Goal: Task Accomplishment & Management: Use online tool/utility

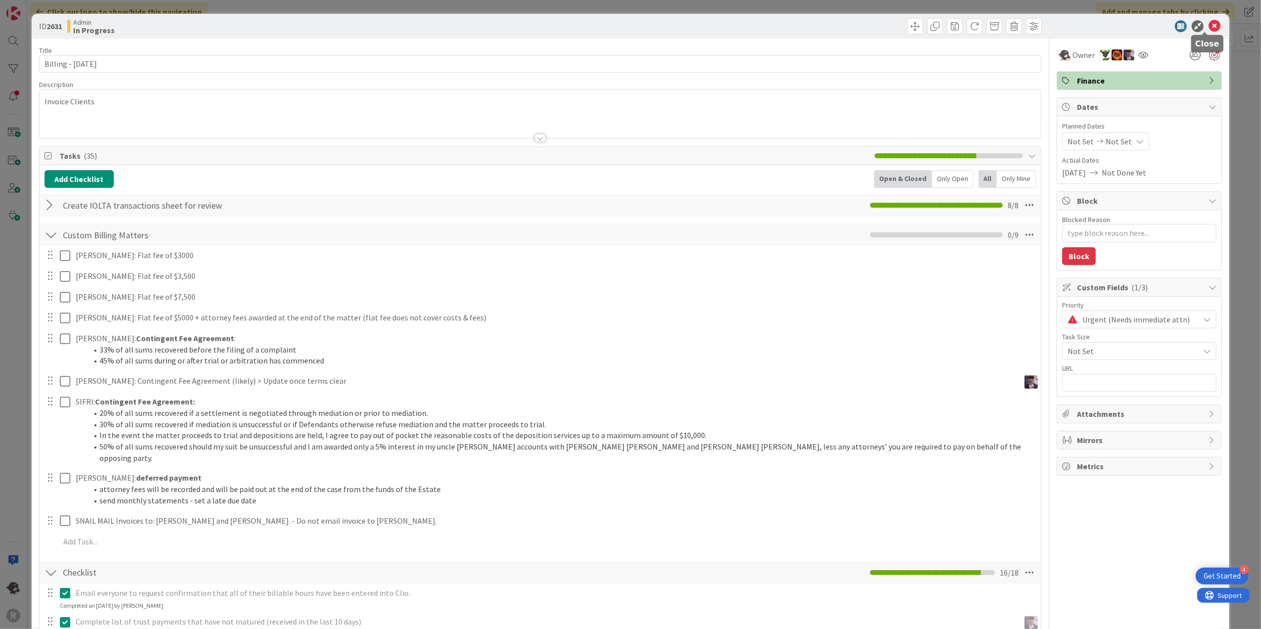
click at [1208, 26] on icon at bounding box center [1214, 26] width 12 height 12
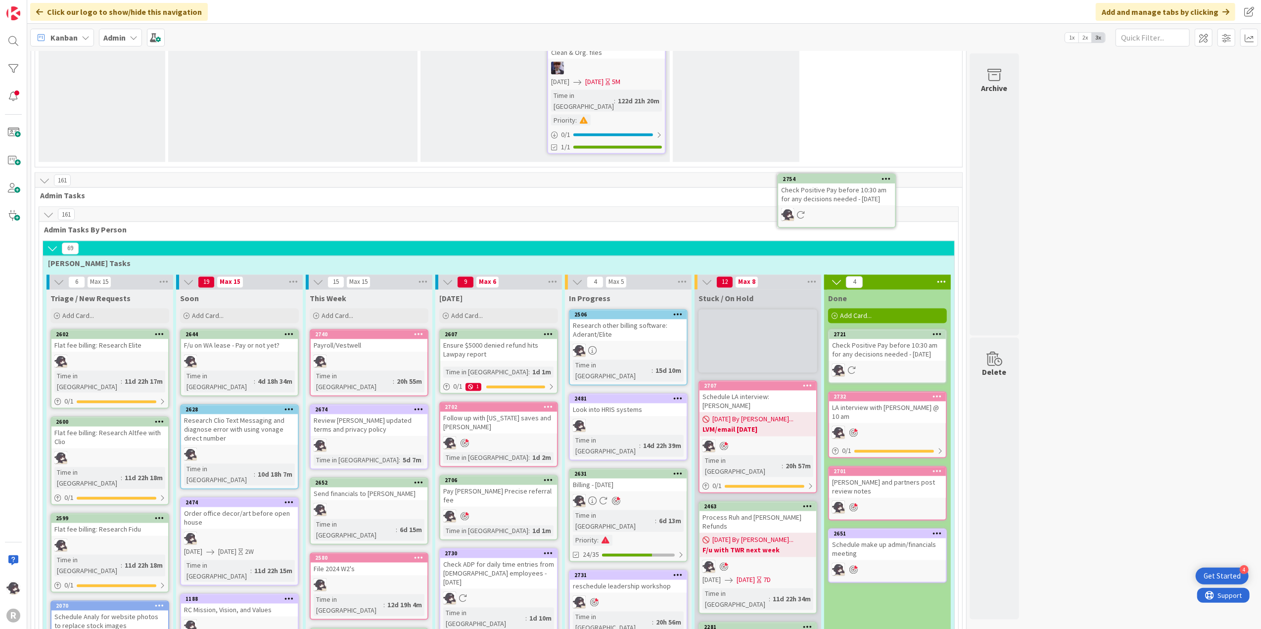
scroll to position [1699, 0]
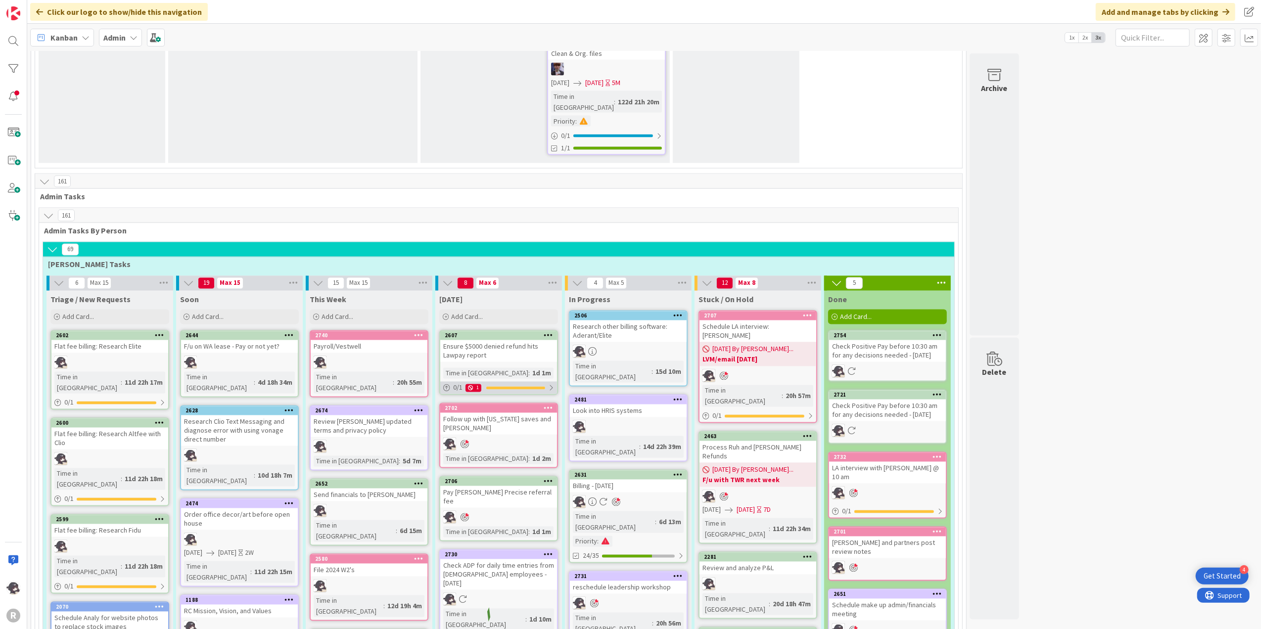
click at [476, 384] on div "1" at bounding box center [473, 388] width 16 height 8
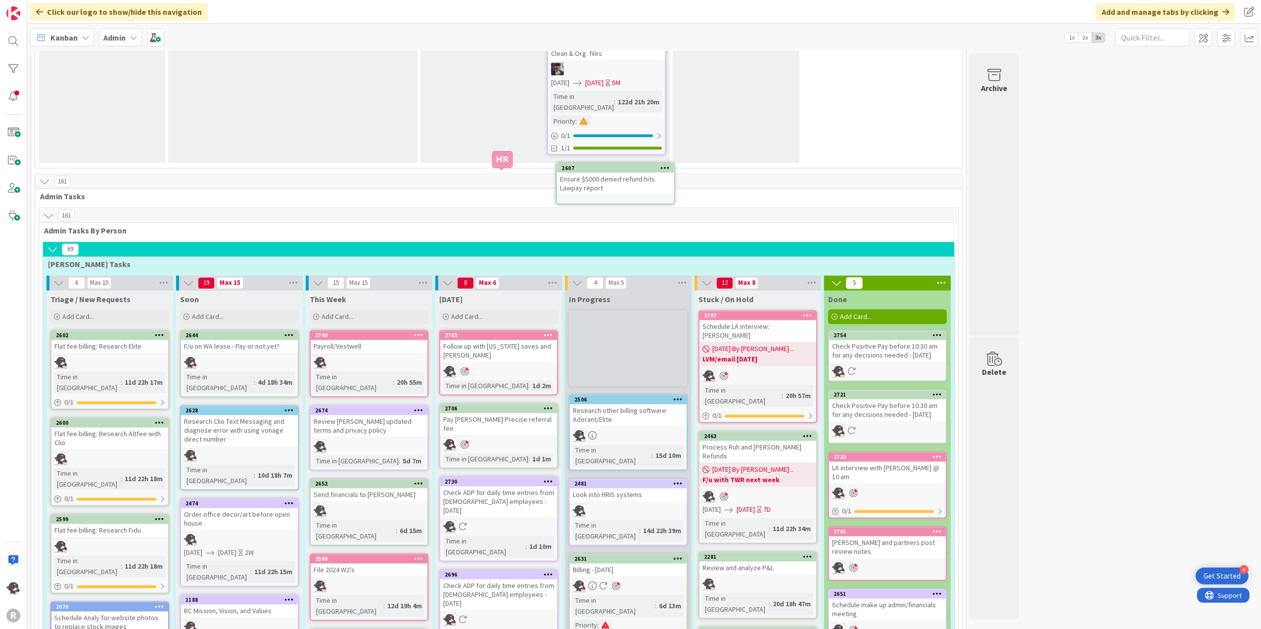
scroll to position [1687, 0]
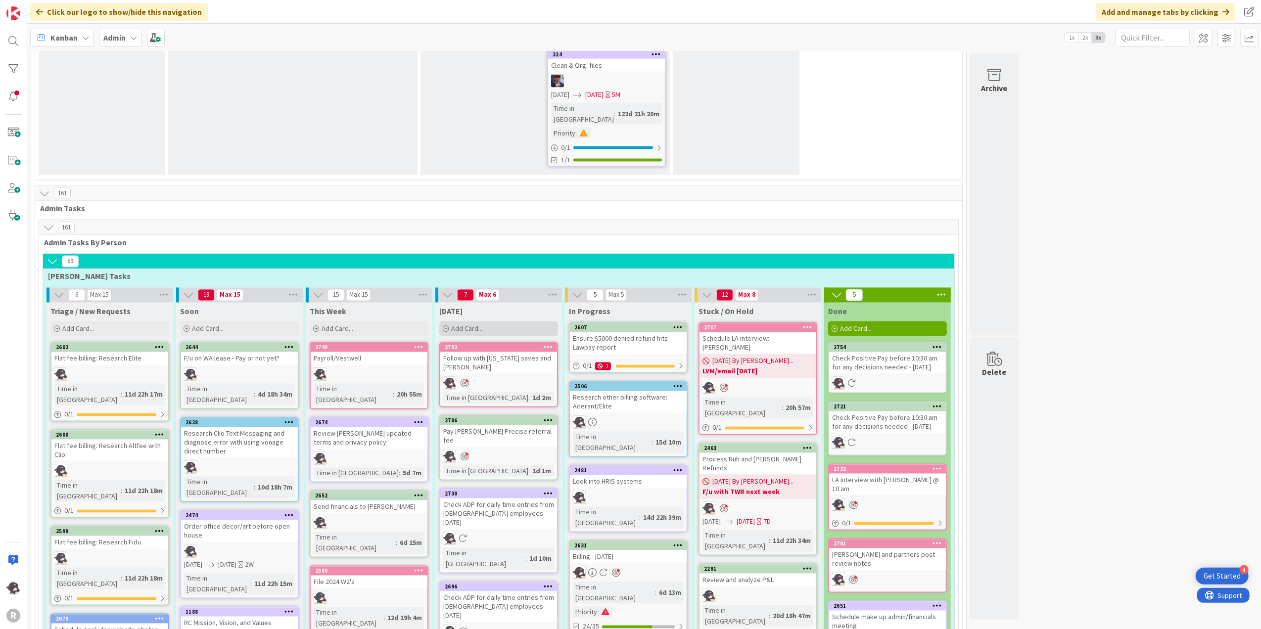
click at [488, 322] on div "Add Card..." at bounding box center [498, 329] width 119 height 15
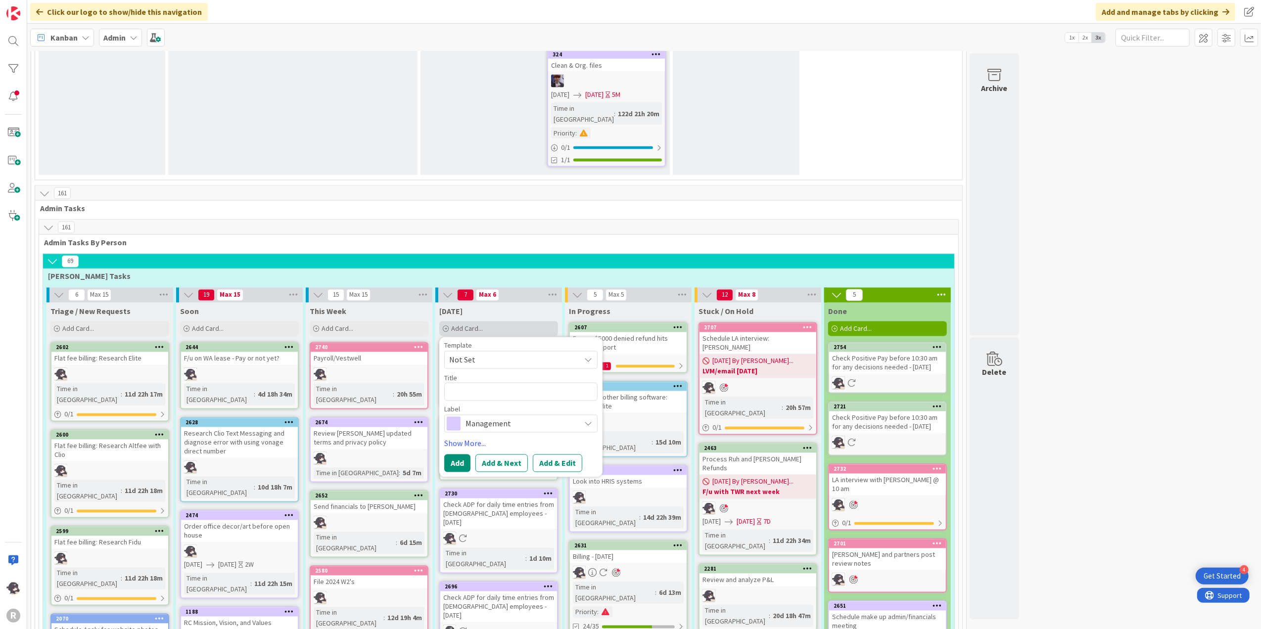
type textarea "x"
type textarea "C"
type textarea "x"
type textarea "Ce"
type textarea "x"
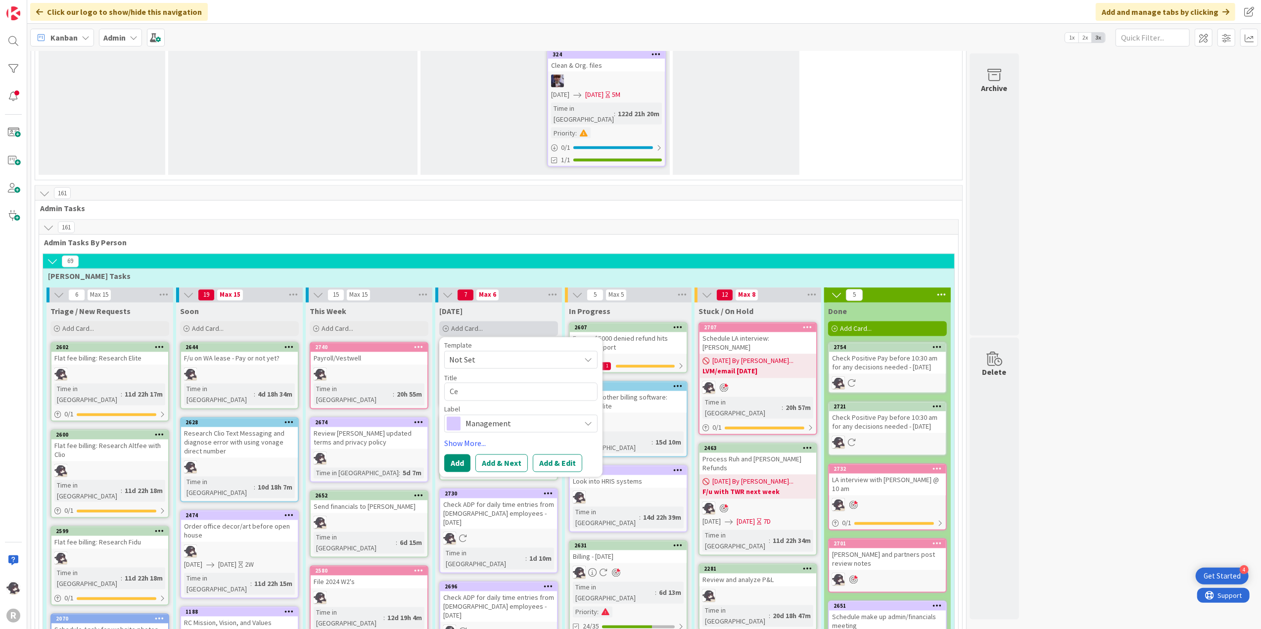
type textarea "C"
type textarea "x"
type textarea "Ch"
type textarea "x"
type textarea "Che"
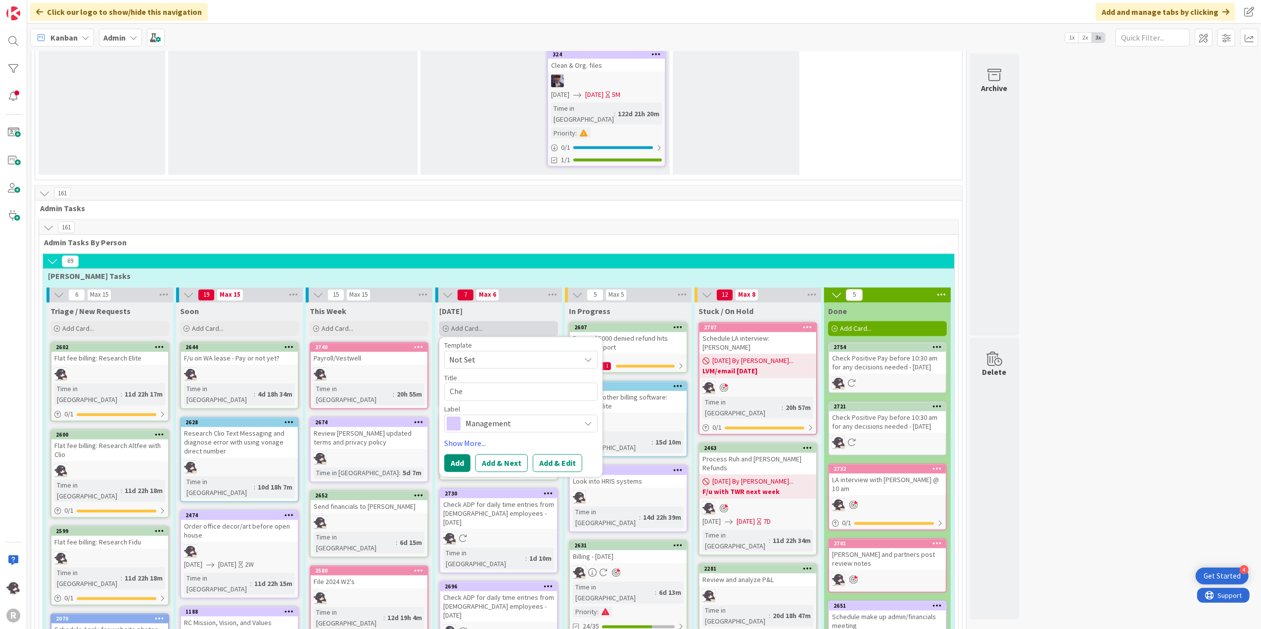
type textarea "x"
type textarea "Chek"
type textarea "x"
type textarea "Chek"
type textarea "x"
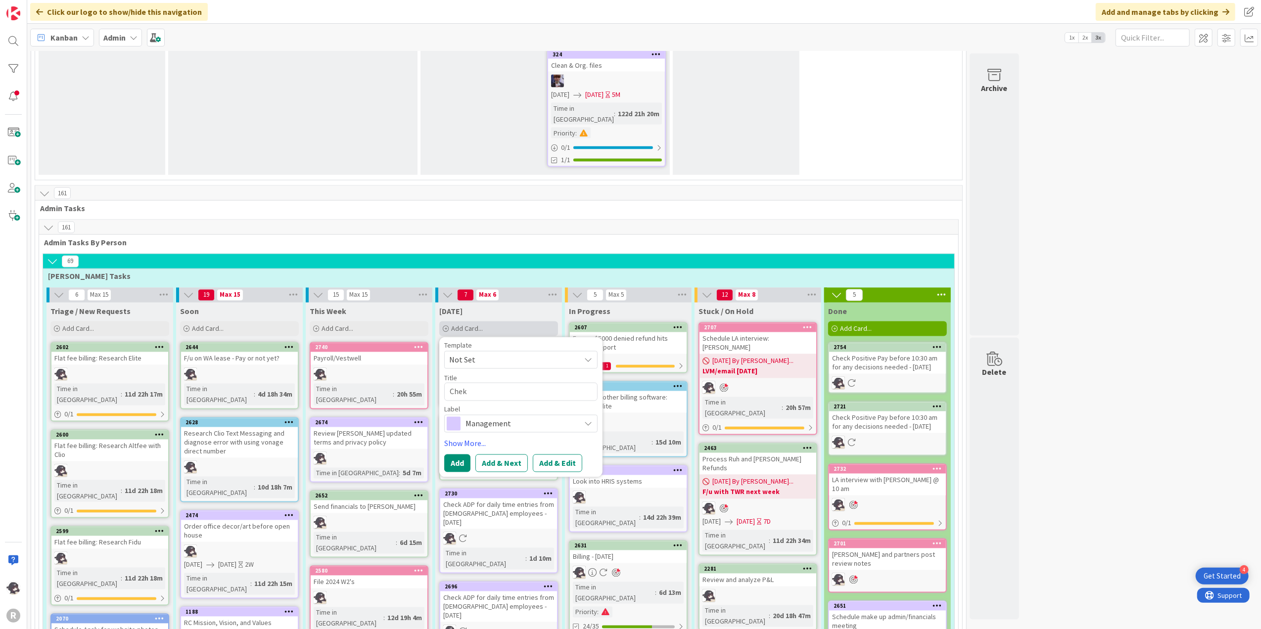
type textarea "Chek"
type textarea "x"
type textarea "Che"
type textarea "x"
type textarea "Chec"
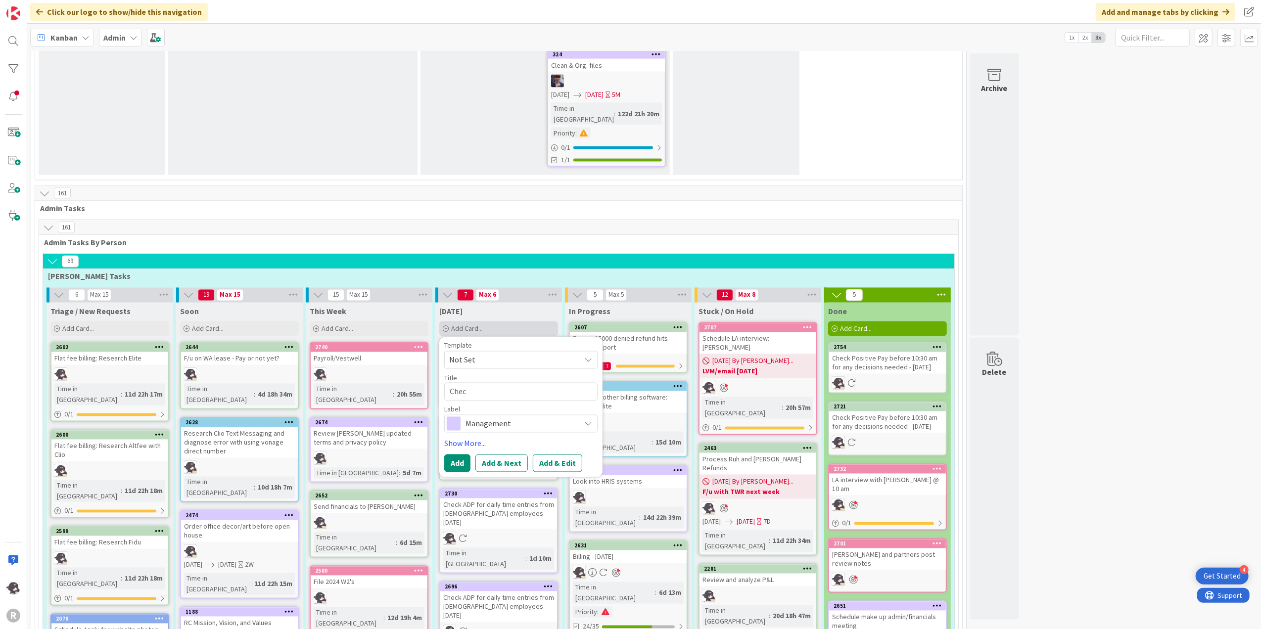
type textarea "x"
type textarea "Chec"
type textarea "x"
type textarea "Chec"
type textarea "x"
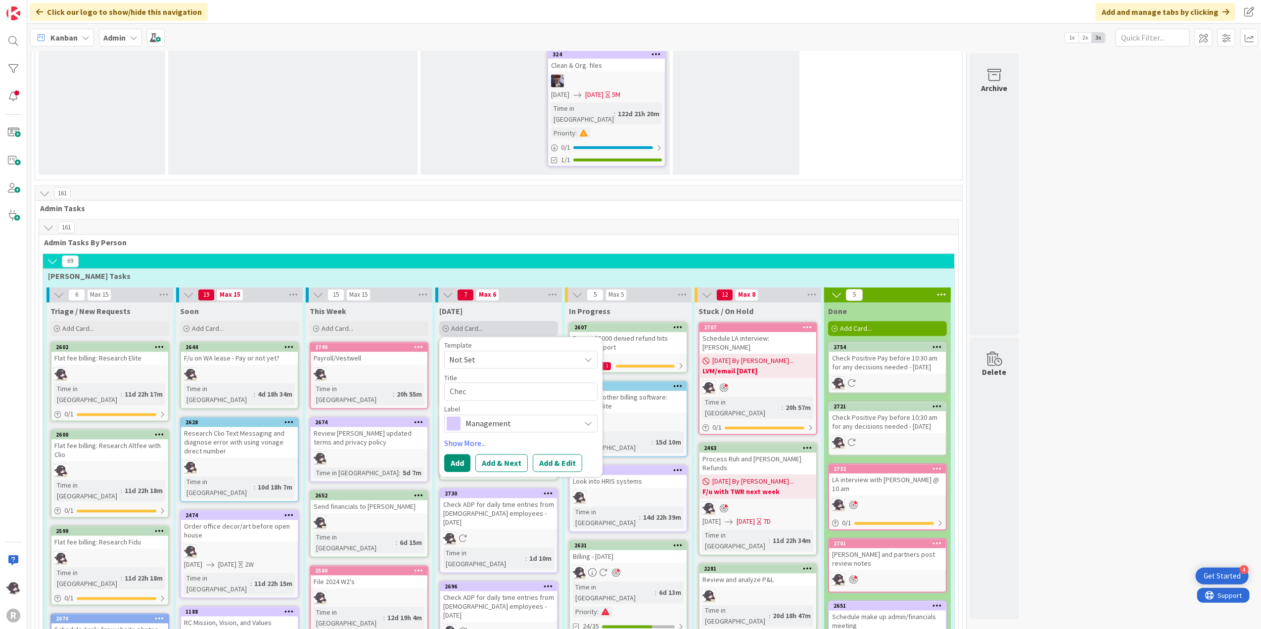
type textarea "Check"
type textarea "x"
type textarea "Check"
type textarea "x"
type textarea "Check o"
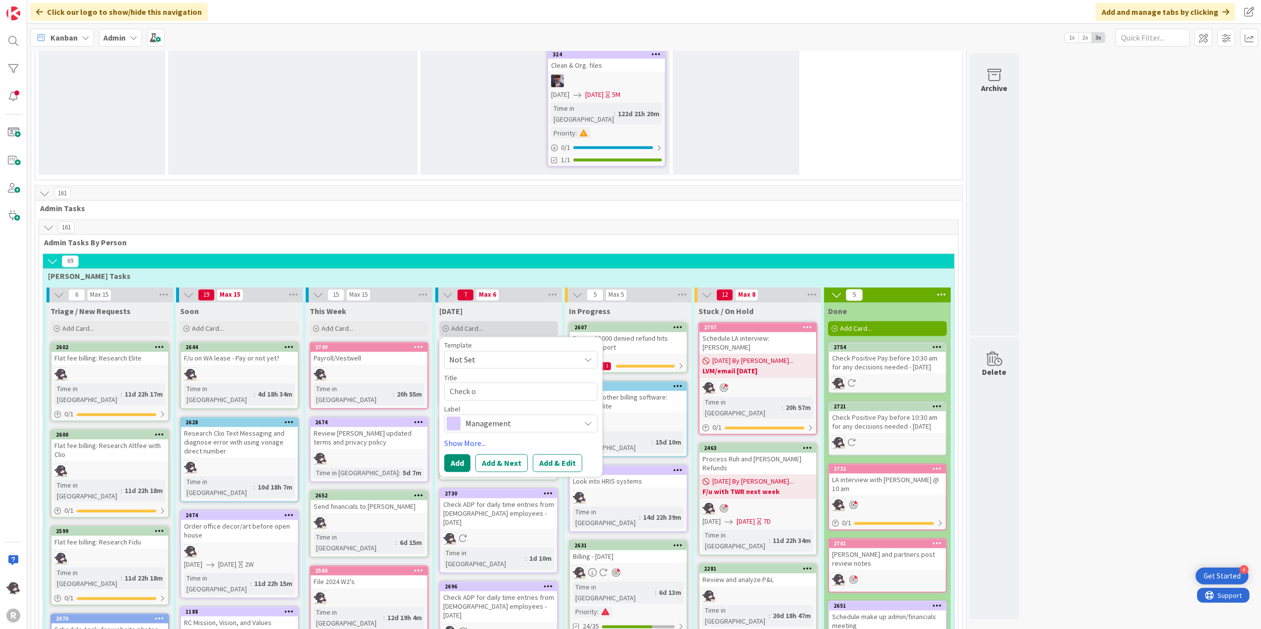
type textarea "x"
type textarea "Check on"
type textarea "x"
type textarea "Check on"
type textarea "x"
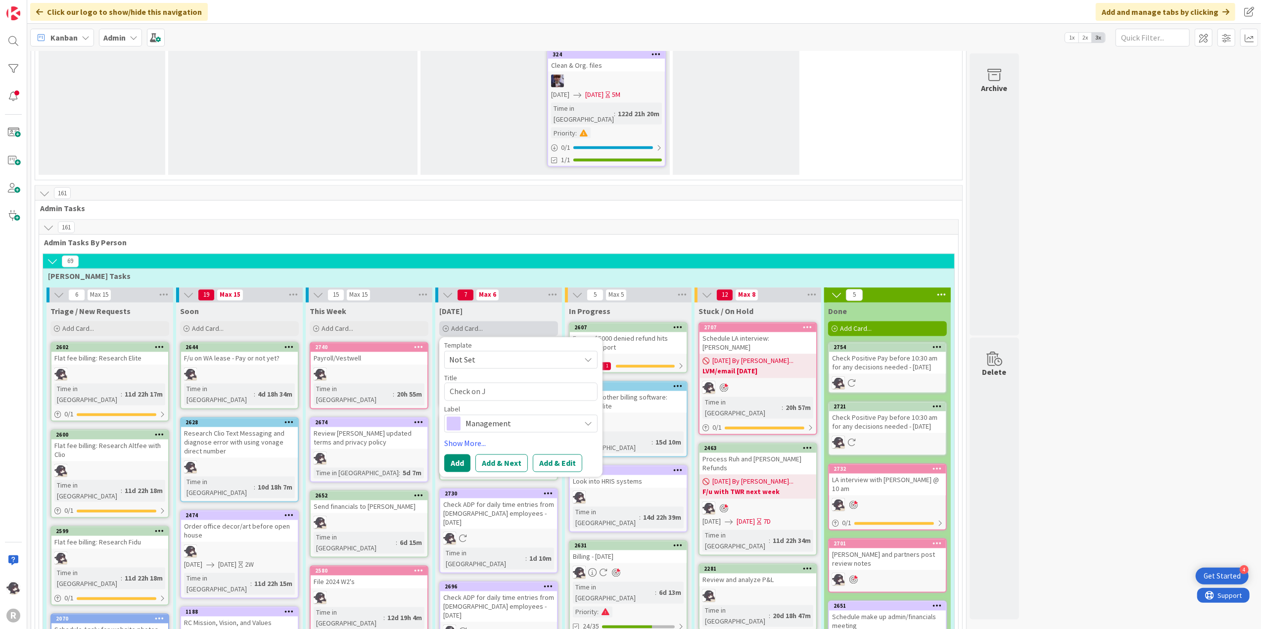
type textarea "Check on JA"
type textarea "x"
type textarea "Check on [PERSON_NAME]"
type textarea "x"
type textarea "Check on [PERSON_NAME]"
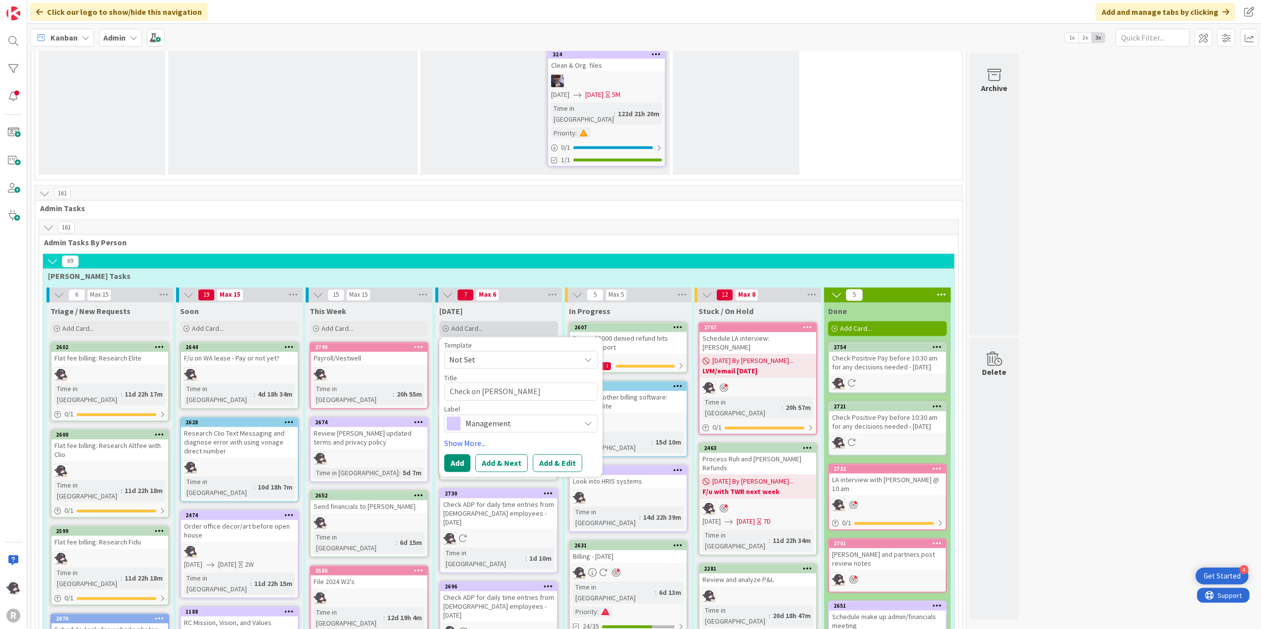
type textarea "x"
type textarea "Check on JA"
type textarea "x"
type textarea "Check on J"
type textarea "x"
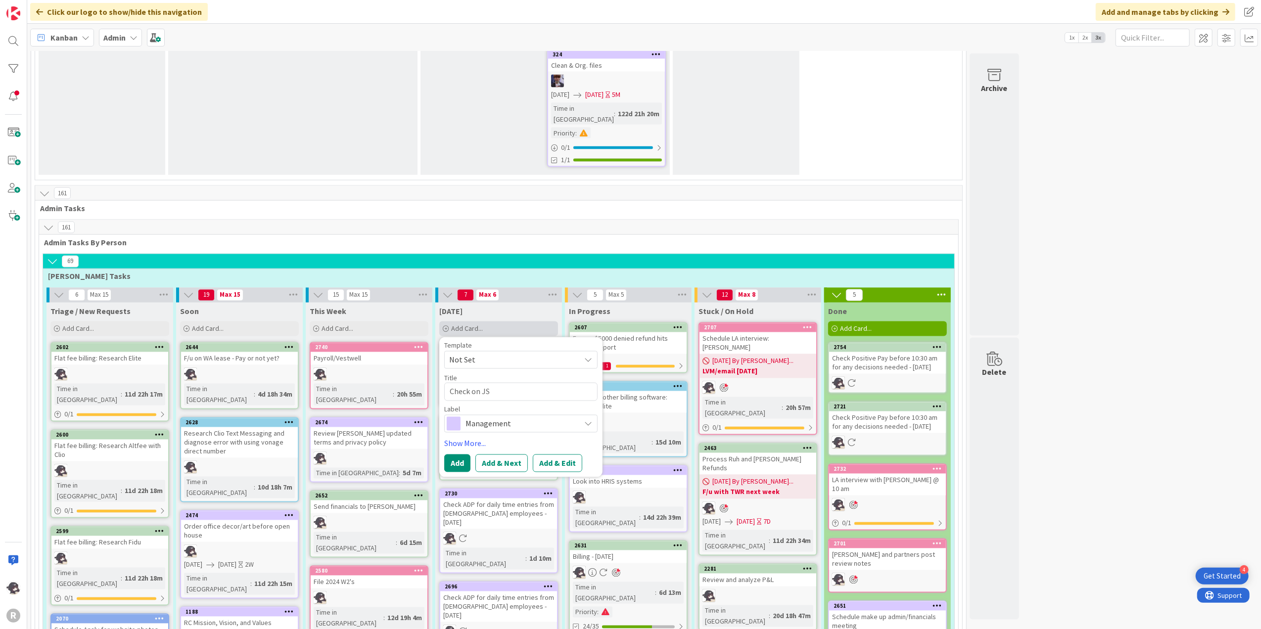
type textarea "Check on JS"
type textarea "x"
type textarea "Check on JS P"
type textarea "x"
type textarea "Check on JS PT"
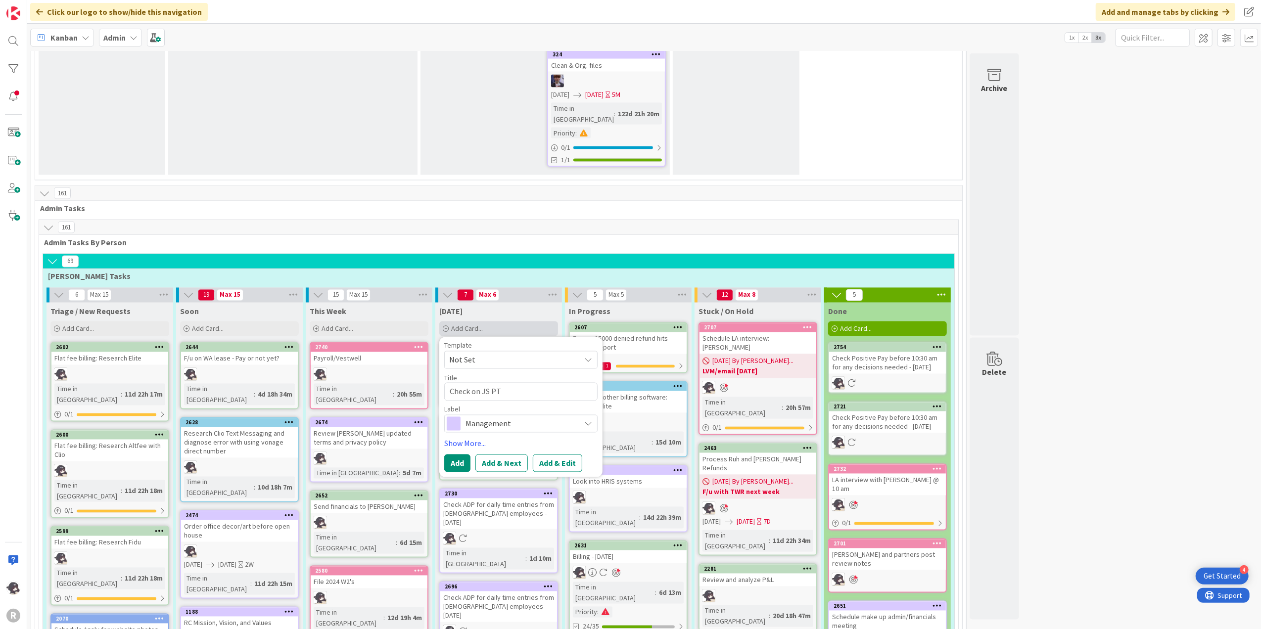
type textarea "x"
type textarea "Check on JS PTO"
type textarea "x"
type textarea "Check on JS PTO"
click at [485, 417] on span "Management" at bounding box center [520, 424] width 110 height 14
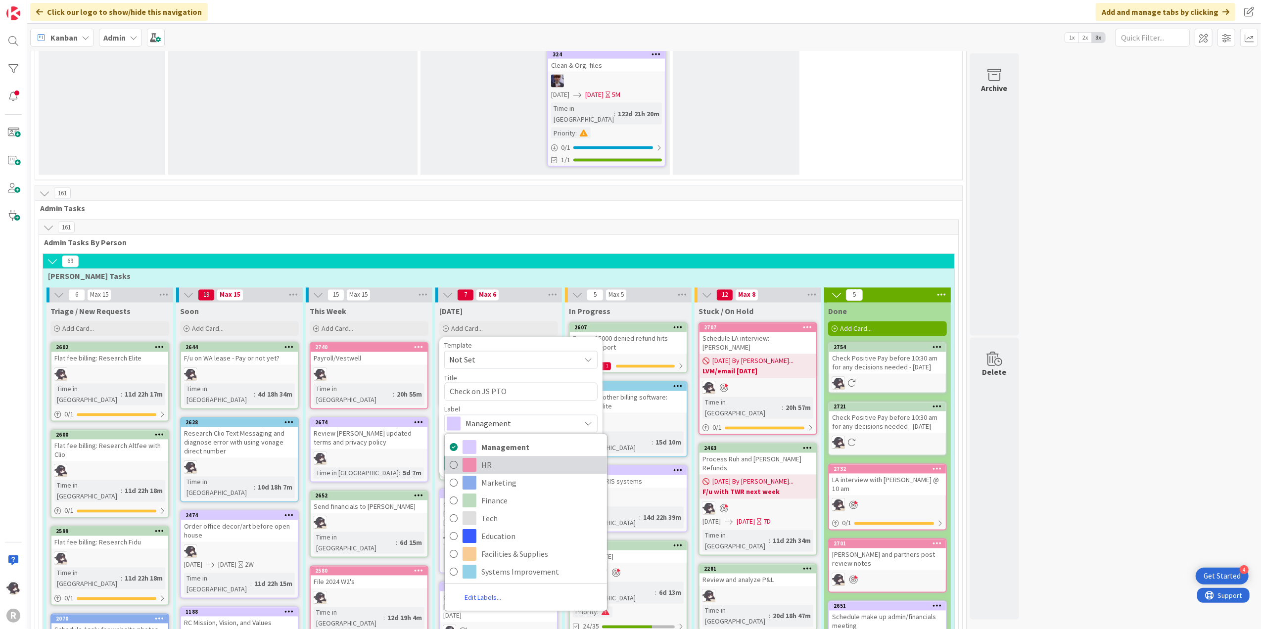
click at [476, 458] on span at bounding box center [469, 465] width 14 height 14
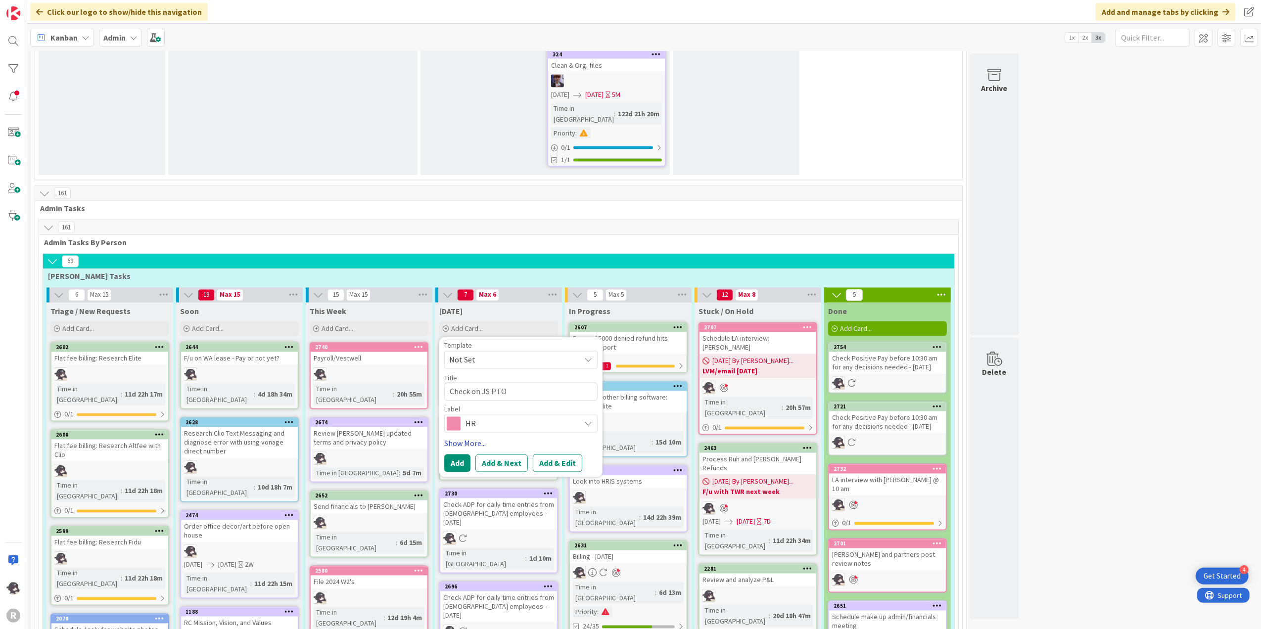
click at [466, 438] on link "Show More..." at bounding box center [520, 444] width 153 height 12
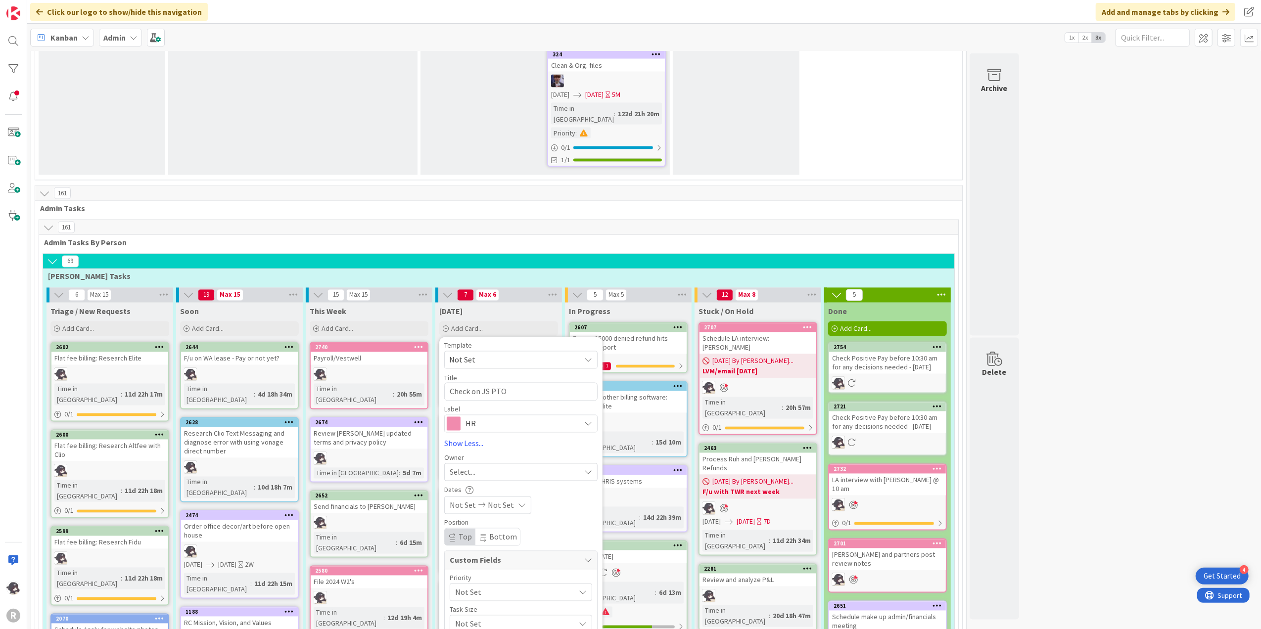
click at [475, 463] on div "Select..." at bounding box center [520, 472] width 153 height 18
click at [484, 529] on span "[PERSON_NAME]" at bounding box center [506, 536] width 48 height 15
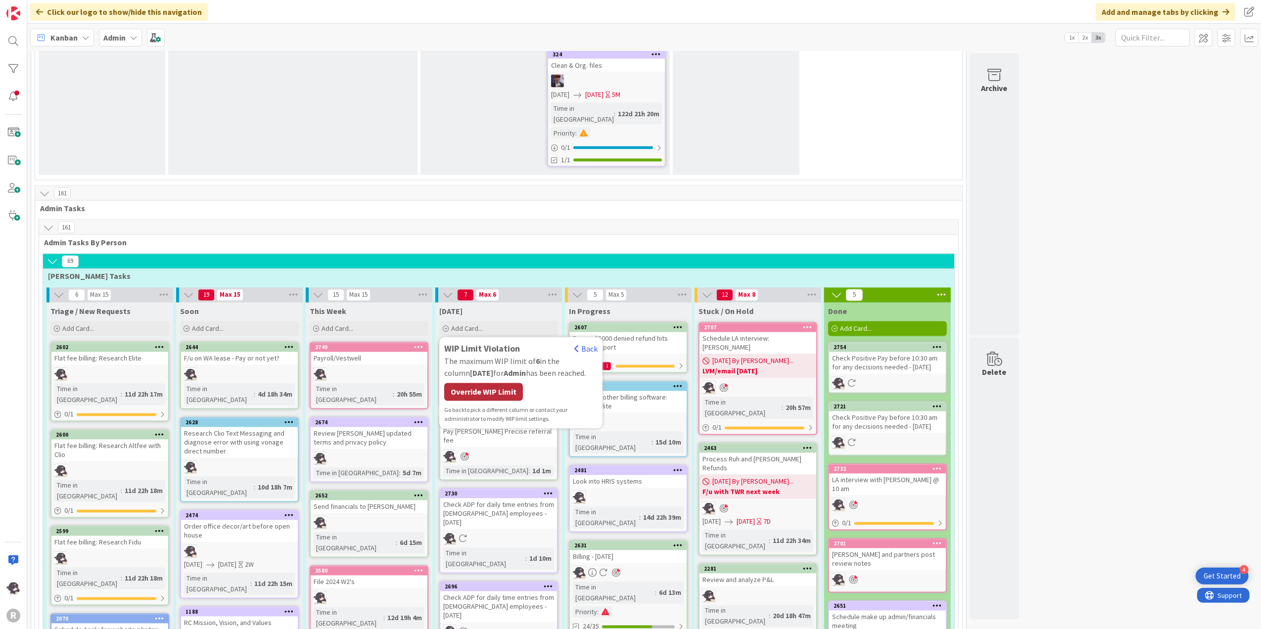
click at [481, 383] on div "Override WIP Limit" at bounding box center [483, 392] width 79 height 18
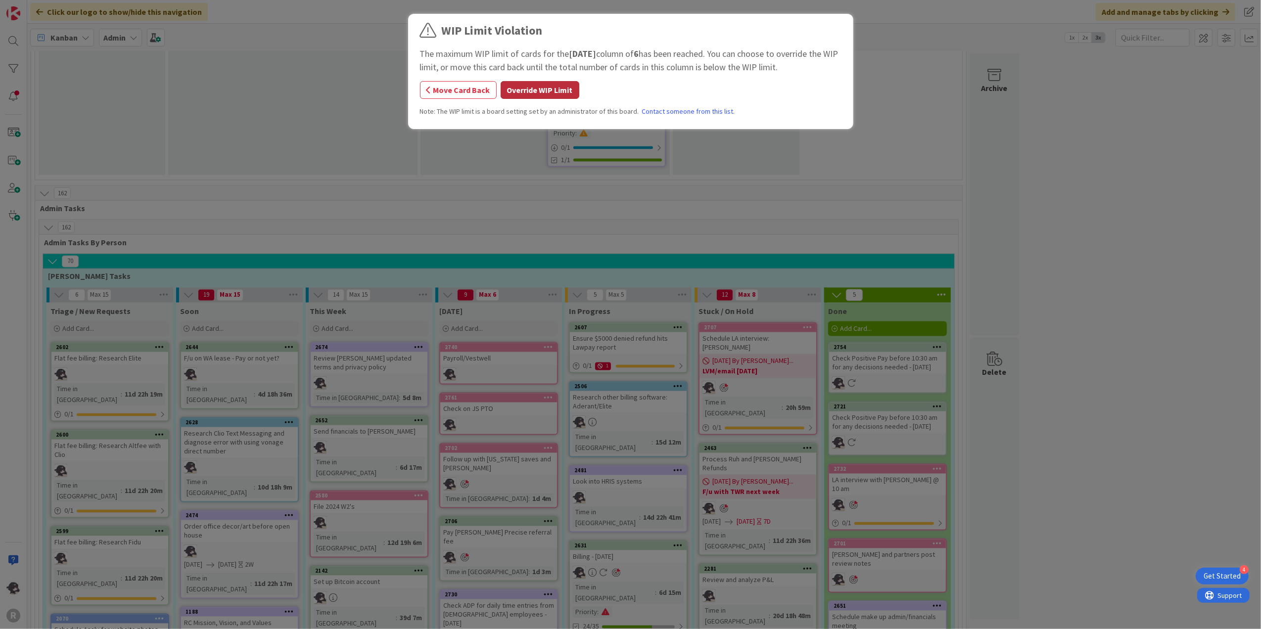
click at [560, 83] on button "Override WIP Limit" at bounding box center [540, 90] width 79 height 18
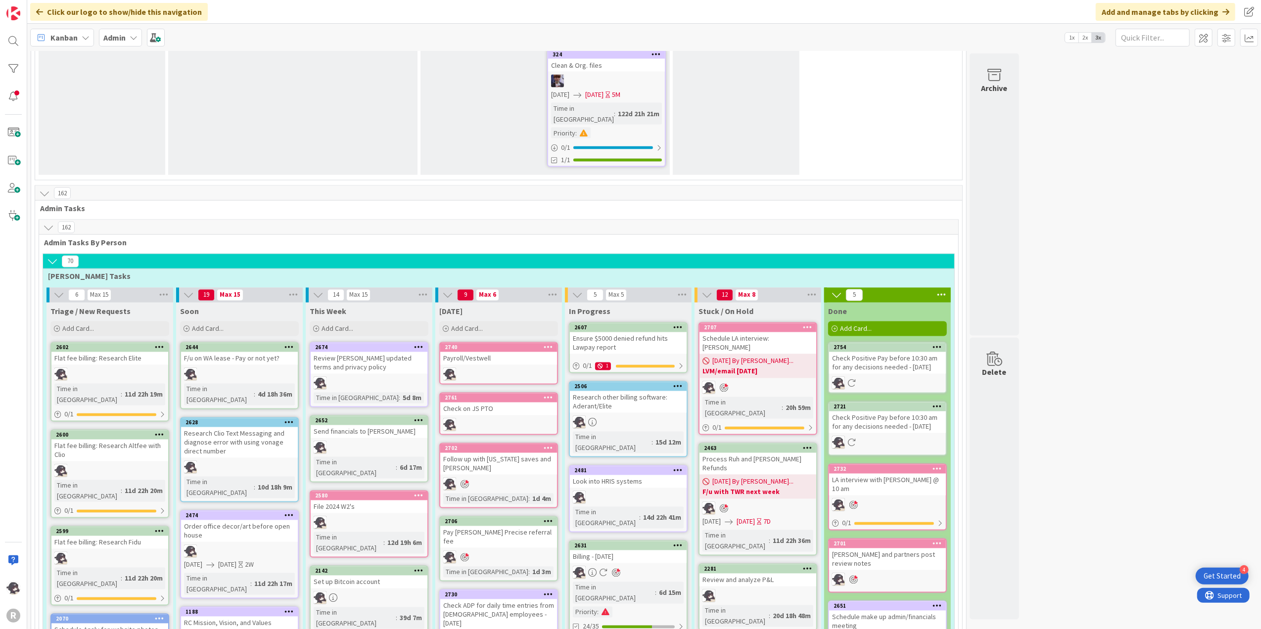
click at [549, 344] on icon at bounding box center [548, 347] width 9 height 7
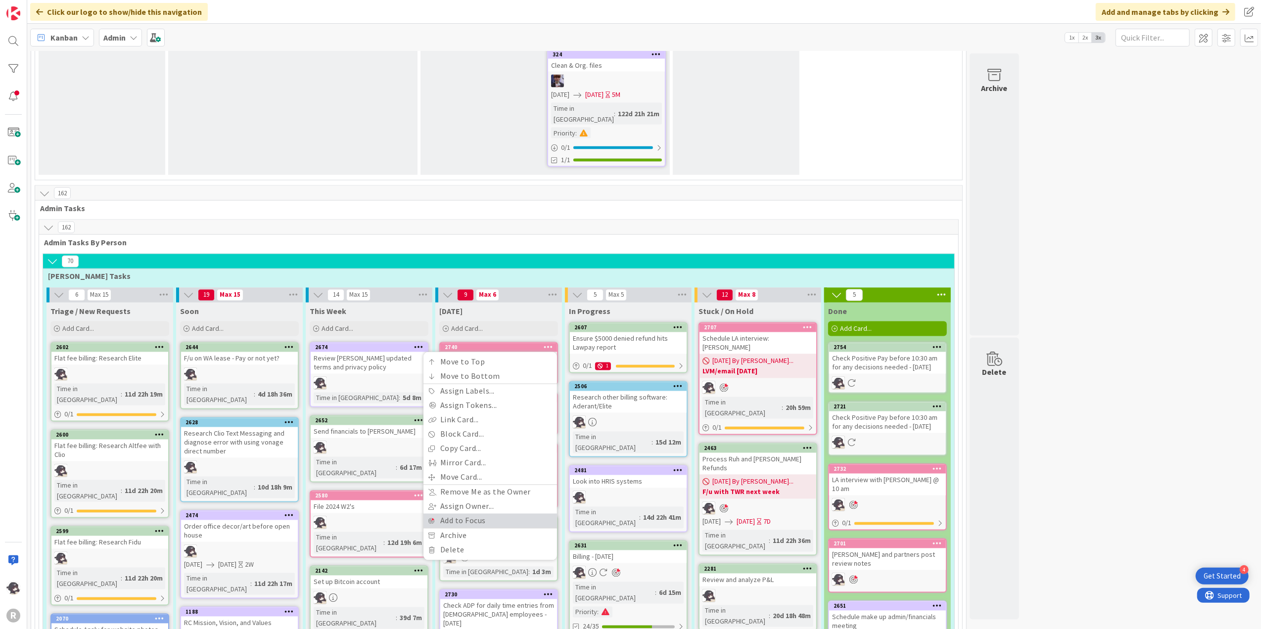
click at [454, 514] on link "Add to Focus" at bounding box center [490, 521] width 134 height 14
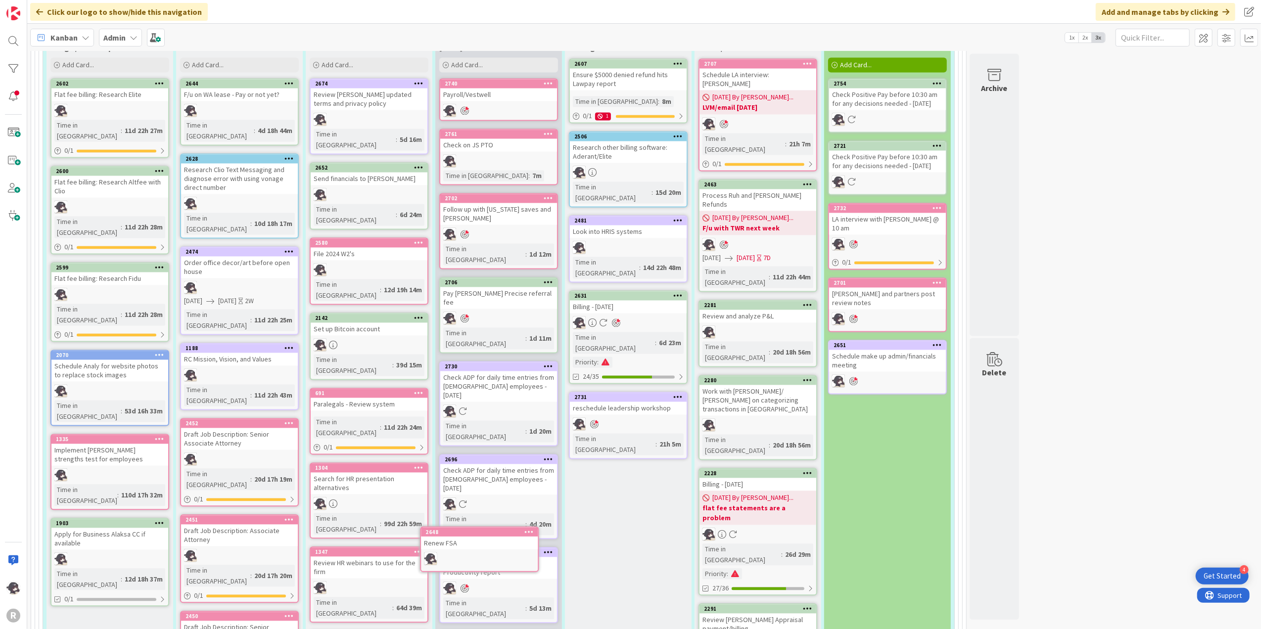
scroll to position [1979, 0]
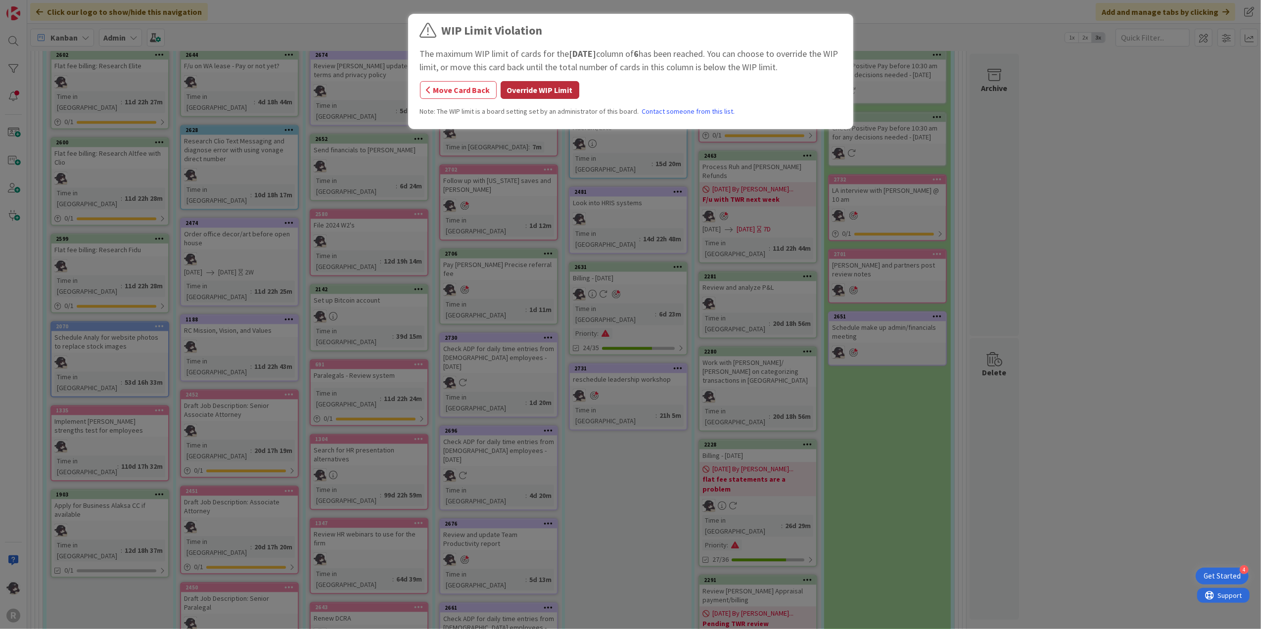
click at [544, 89] on button "Override WIP Limit" at bounding box center [540, 90] width 79 height 18
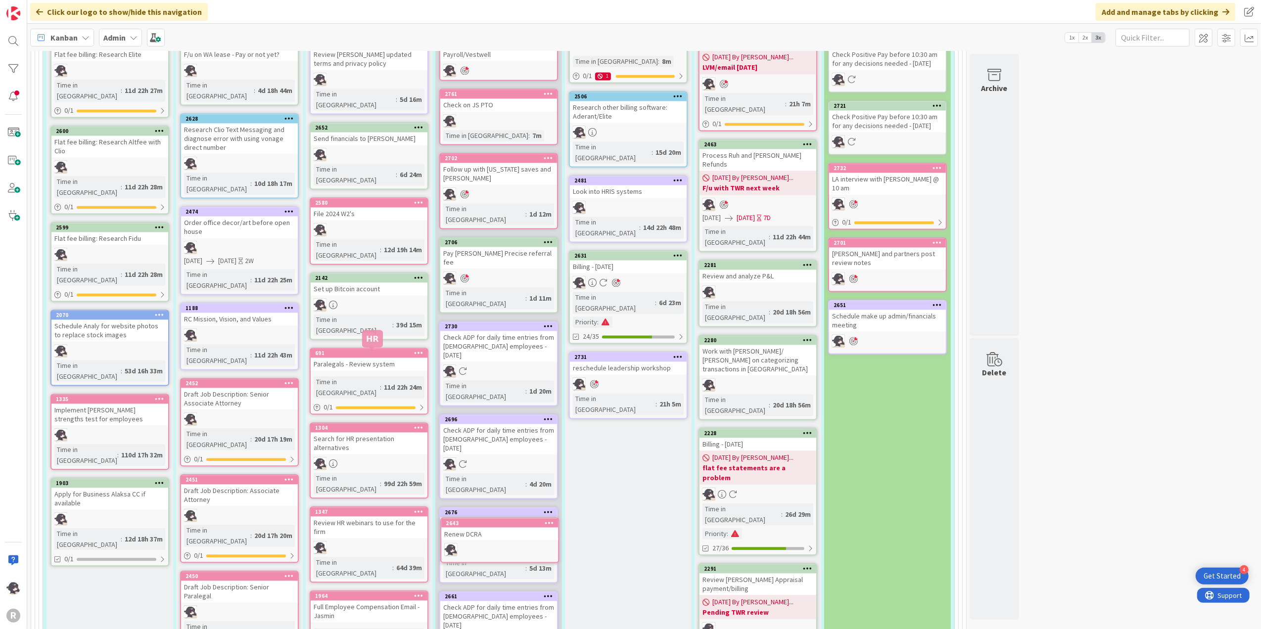
scroll to position [1997, 0]
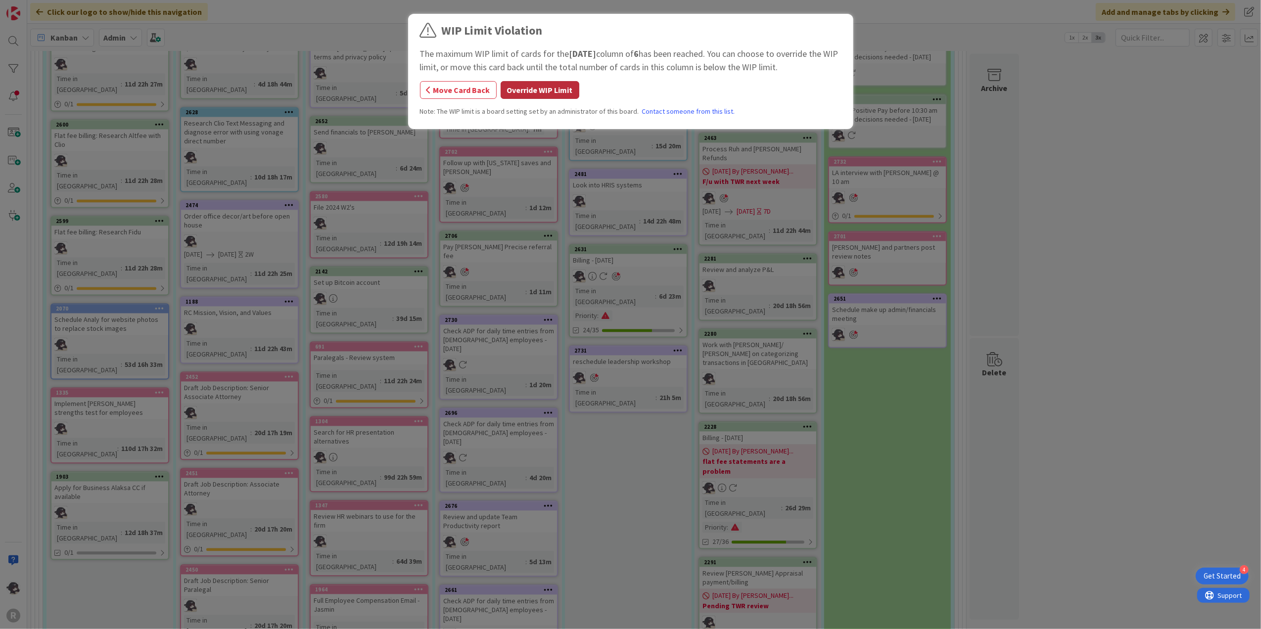
click at [553, 86] on button "Override WIP Limit" at bounding box center [540, 90] width 79 height 18
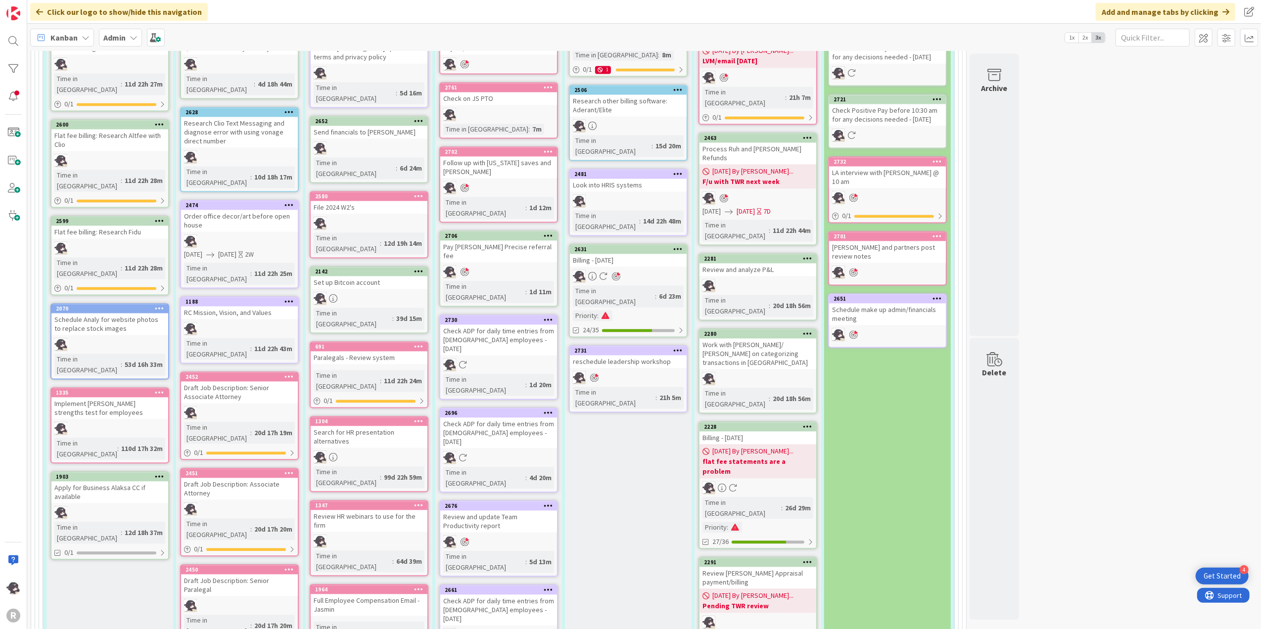
scroll to position [1799, 0]
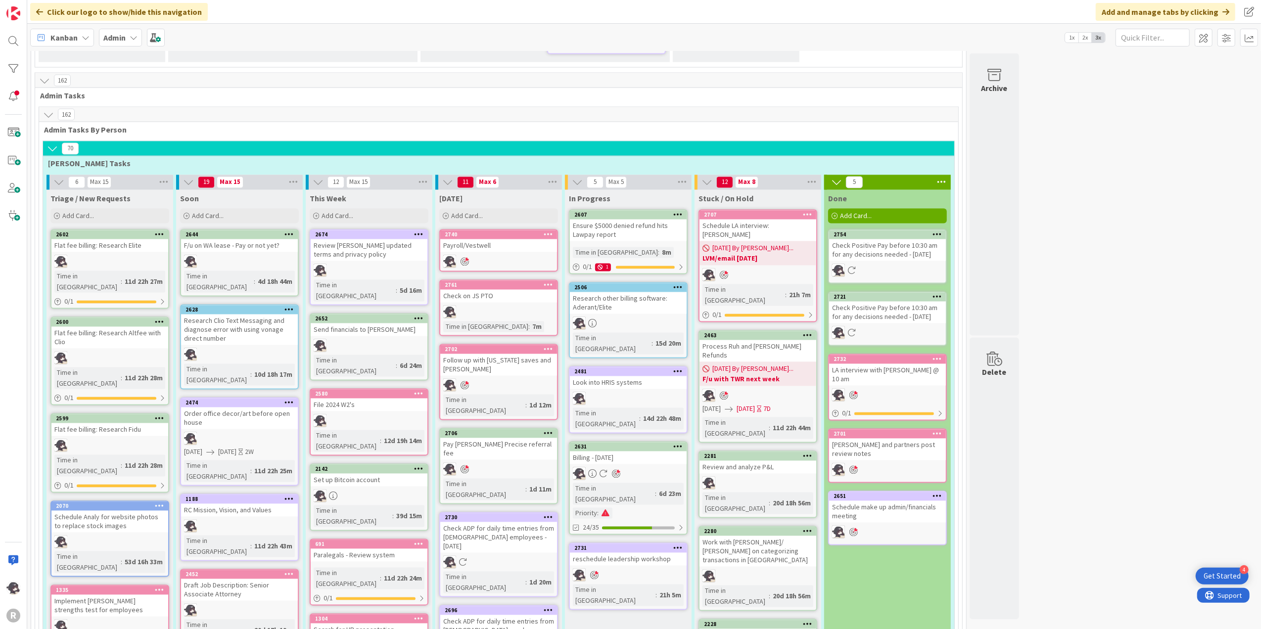
click at [549, 281] on icon at bounding box center [548, 284] width 9 height 7
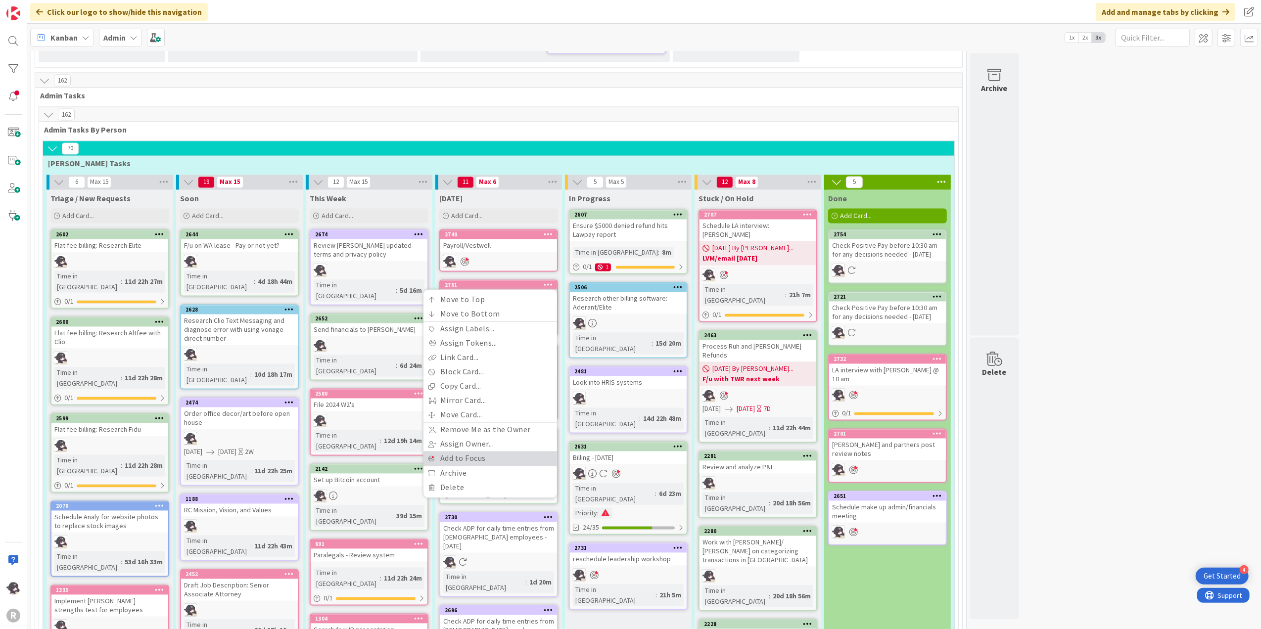
click at [468, 452] on link "Add to Focus" at bounding box center [490, 459] width 134 height 14
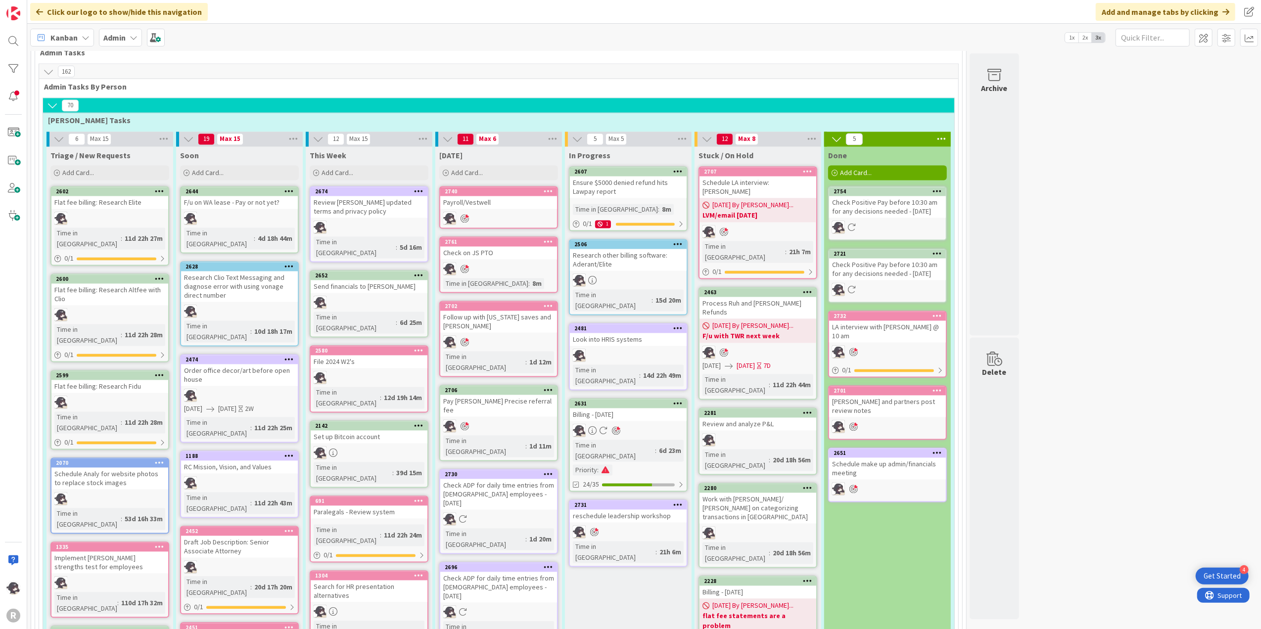
scroll to position [1866, 0]
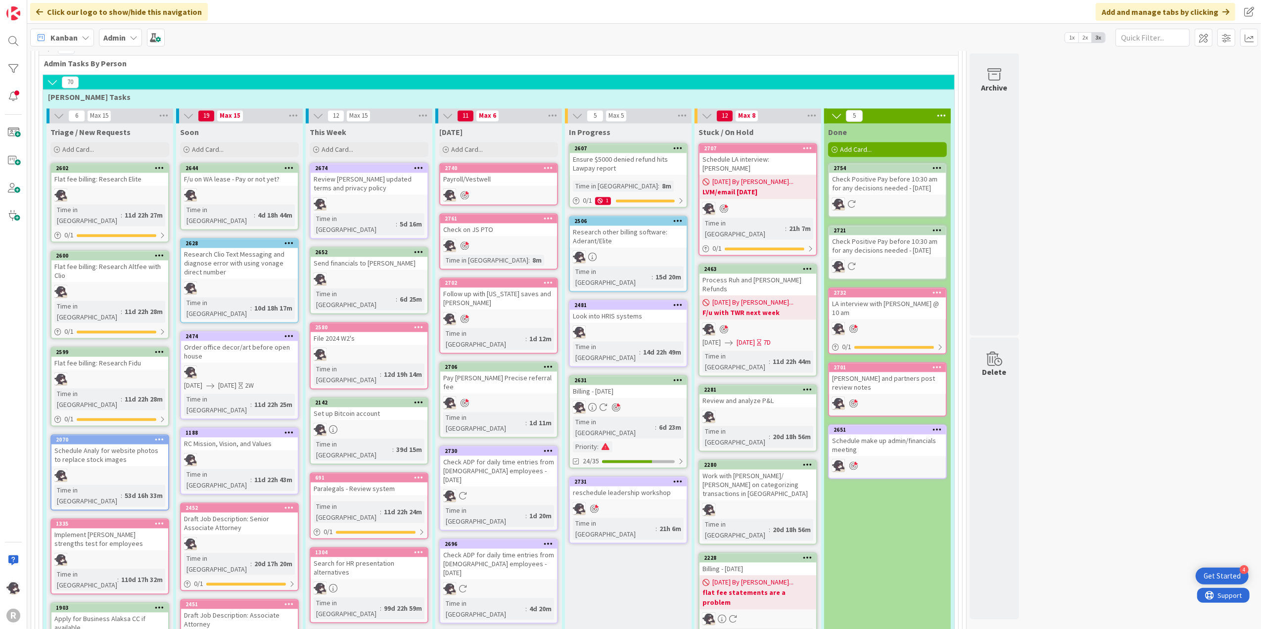
click at [547, 541] on icon at bounding box center [548, 544] width 9 height 7
click at [546, 541] on icon at bounding box center [548, 544] width 9 height 7
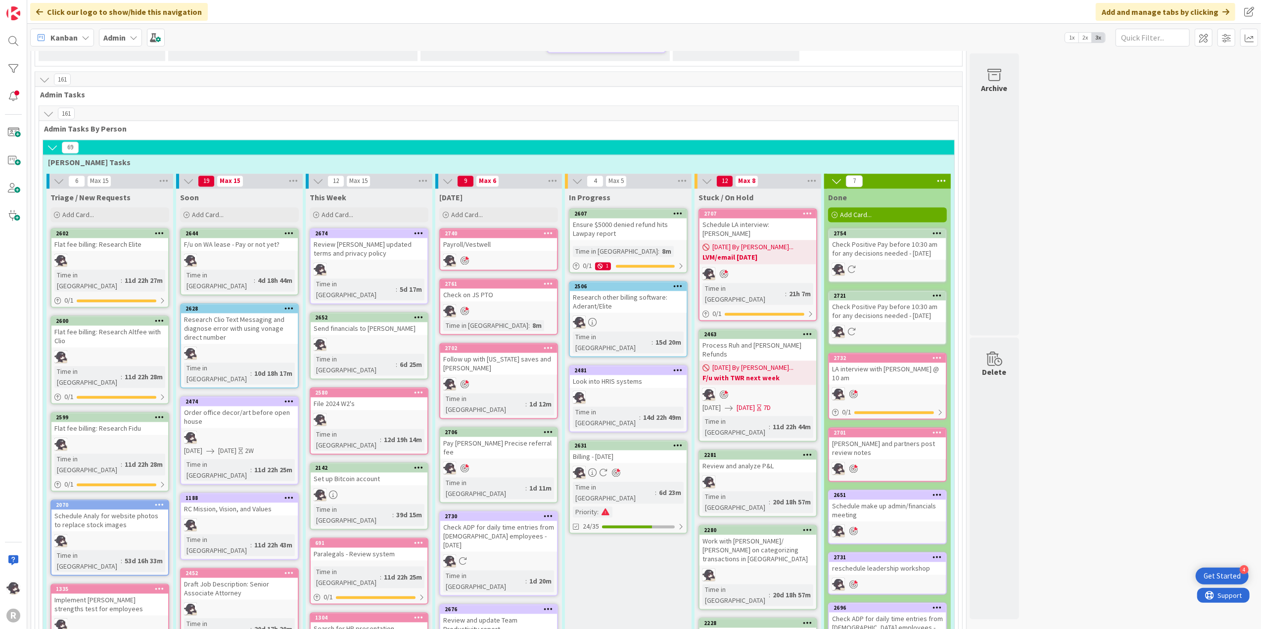
scroll to position [1734, 0]
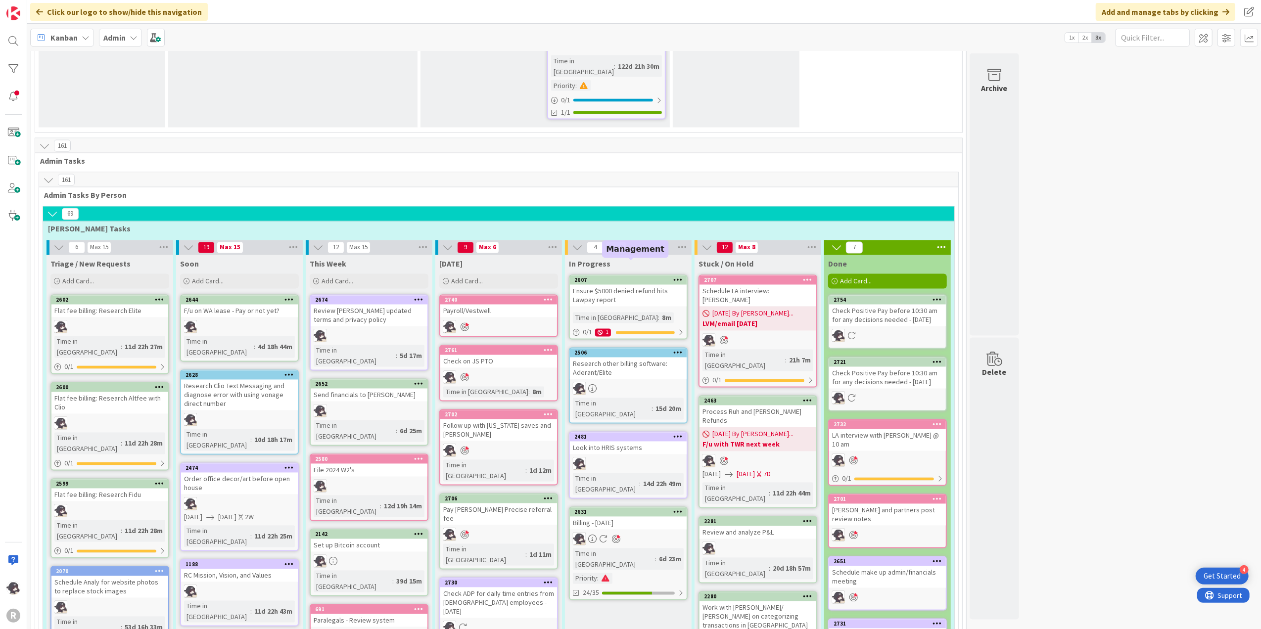
click at [644, 434] on div "2481" at bounding box center [630, 437] width 112 height 7
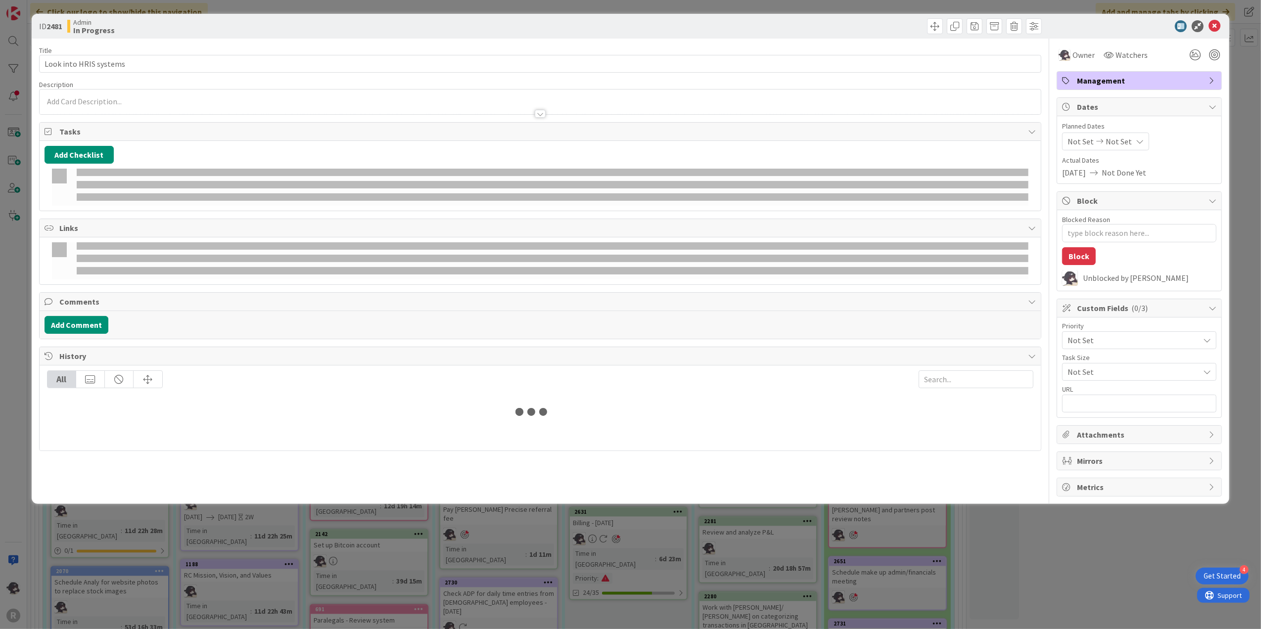
type textarea "x"
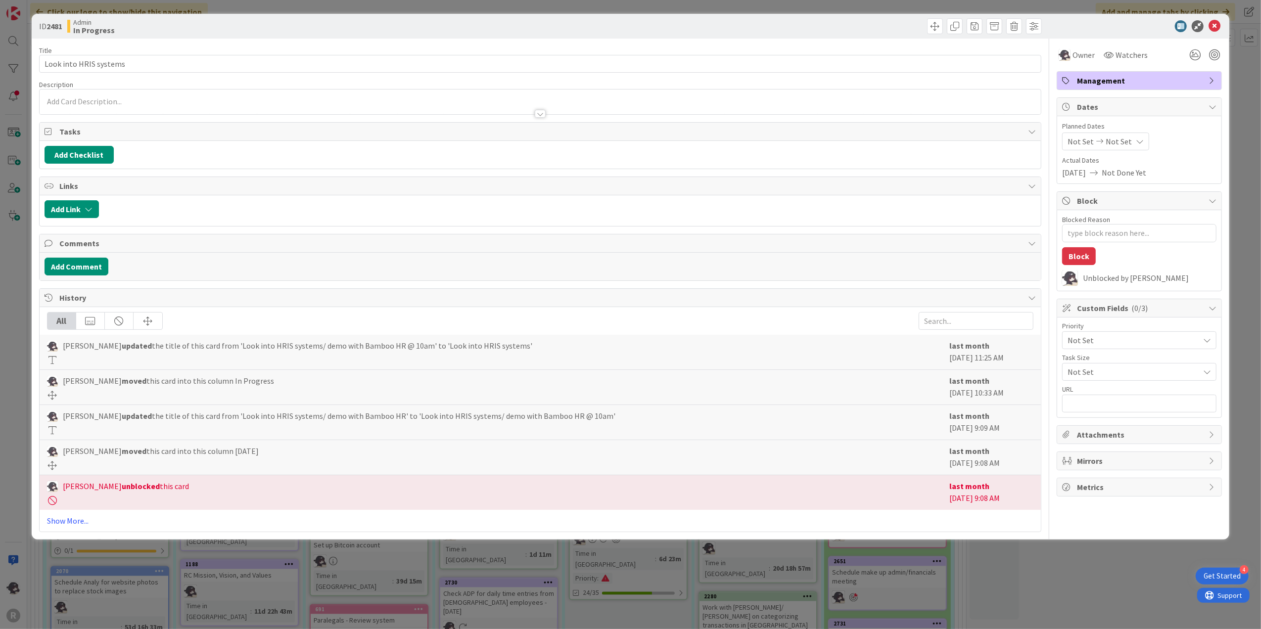
click at [78, 103] on p at bounding box center [541, 101] width 992 height 11
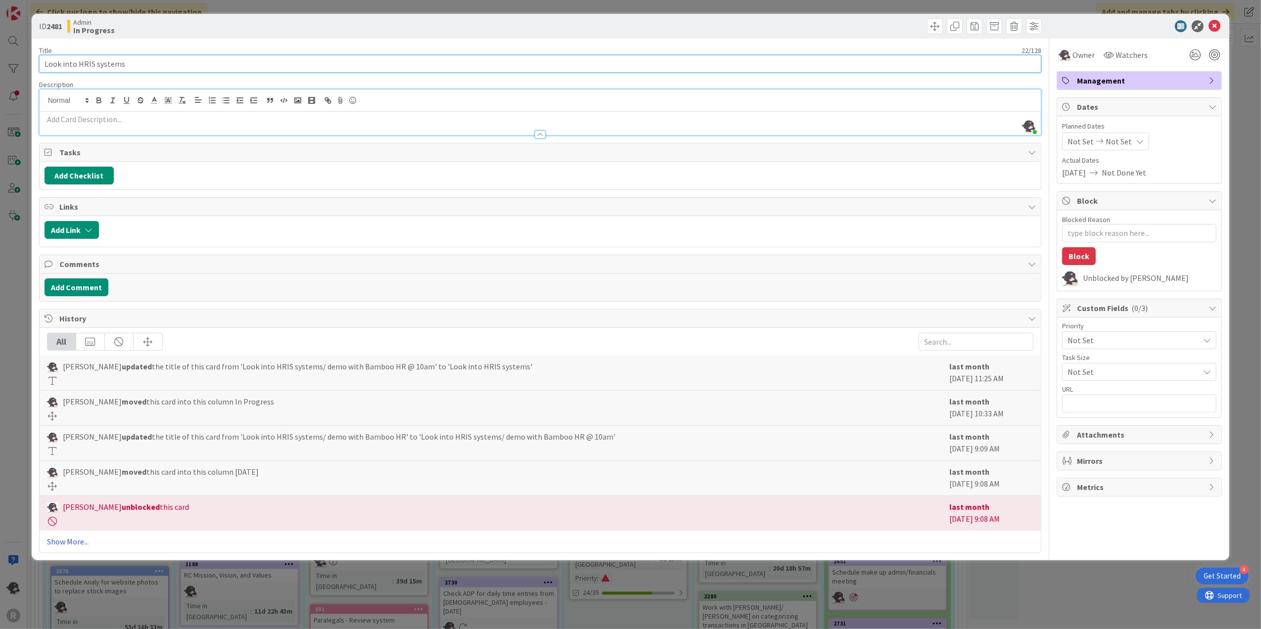
click at [150, 64] on input "Look into HRIS systems" at bounding box center [540, 64] width 1003 height 18
type input "Look into HRIS systems (payloci"
type textarea "x"
type input "Look into HRIS systems (payloc"
type textarea "x"
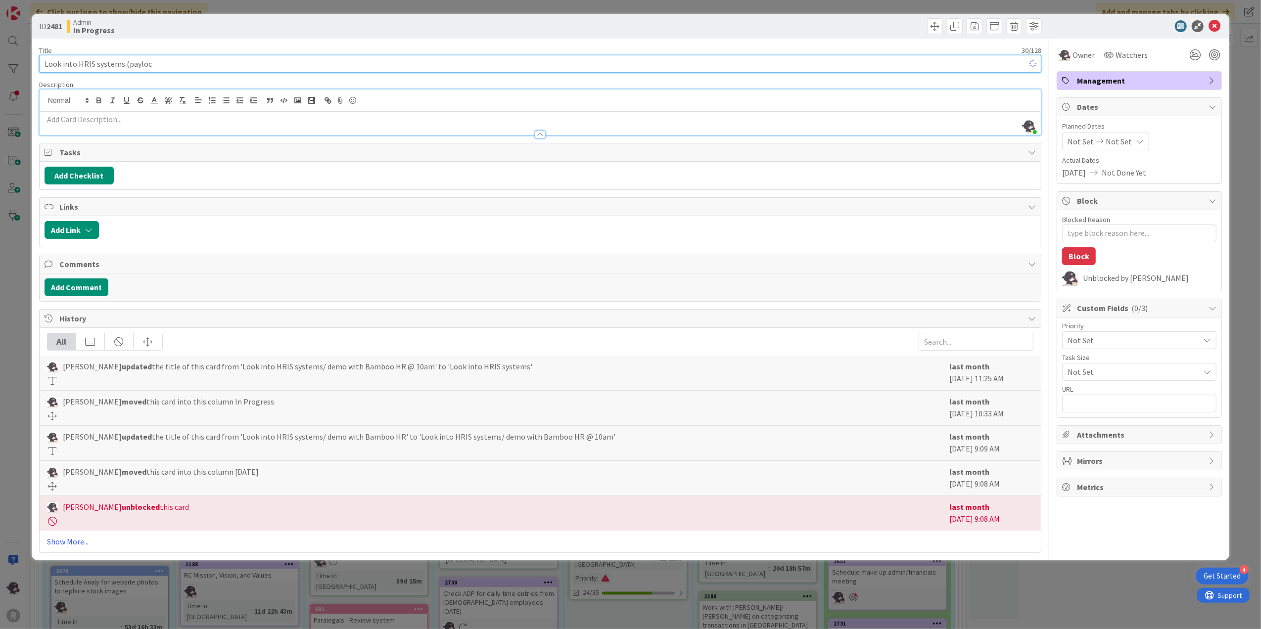
type input "Look into HRIS systems (paylo"
type textarea "x"
type input "Look into HRIS systems (paylocity)"
type textarea "x"
type input "Look into HRIS systems (paylocity)"
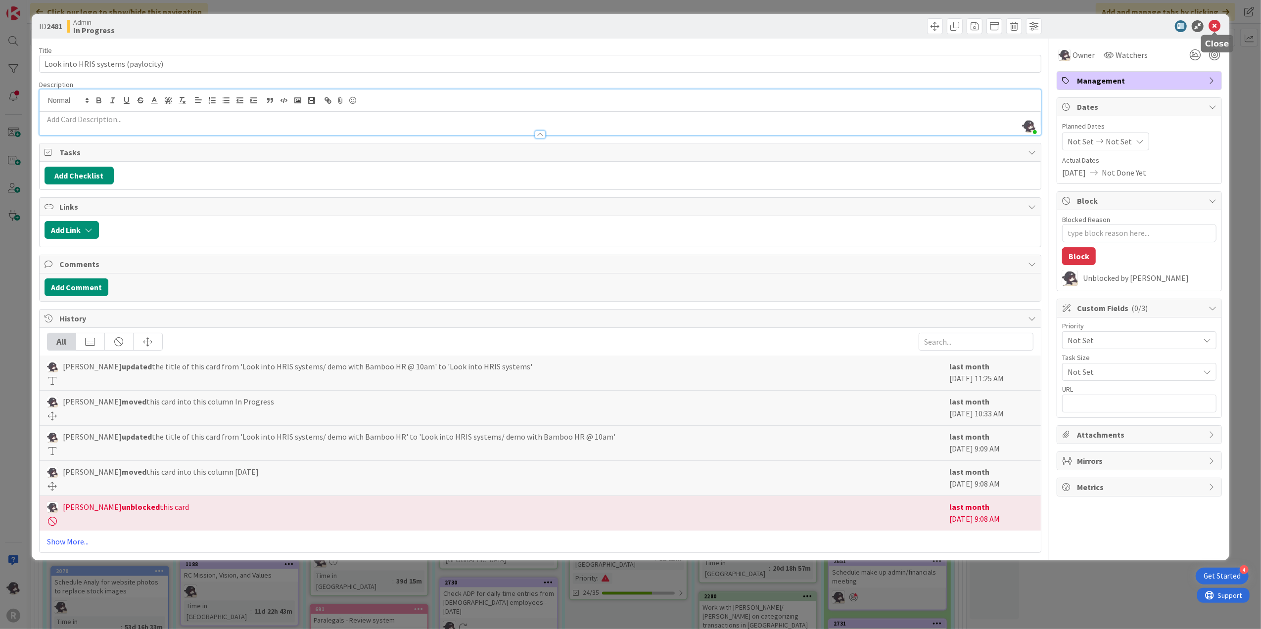
click at [1212, 28] on icon at bounding box center [1214, 26] width 12 height 12
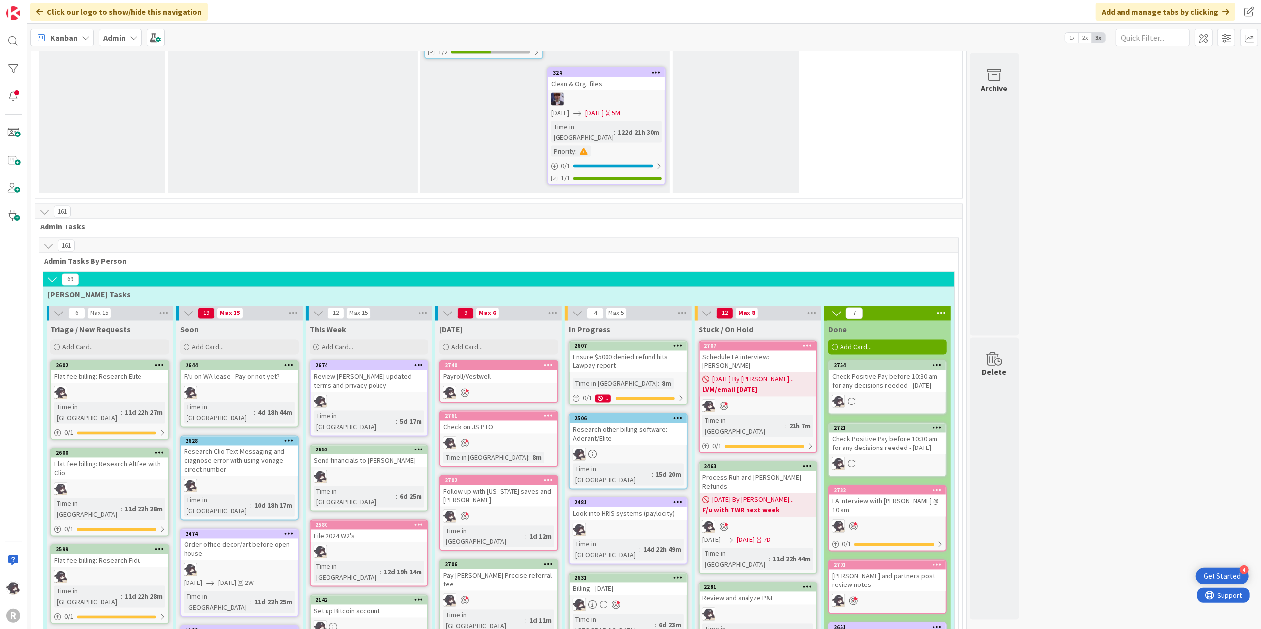
scroll to position [1734, 0]
